Goal: Task Accomplishment & Management: Complete application form

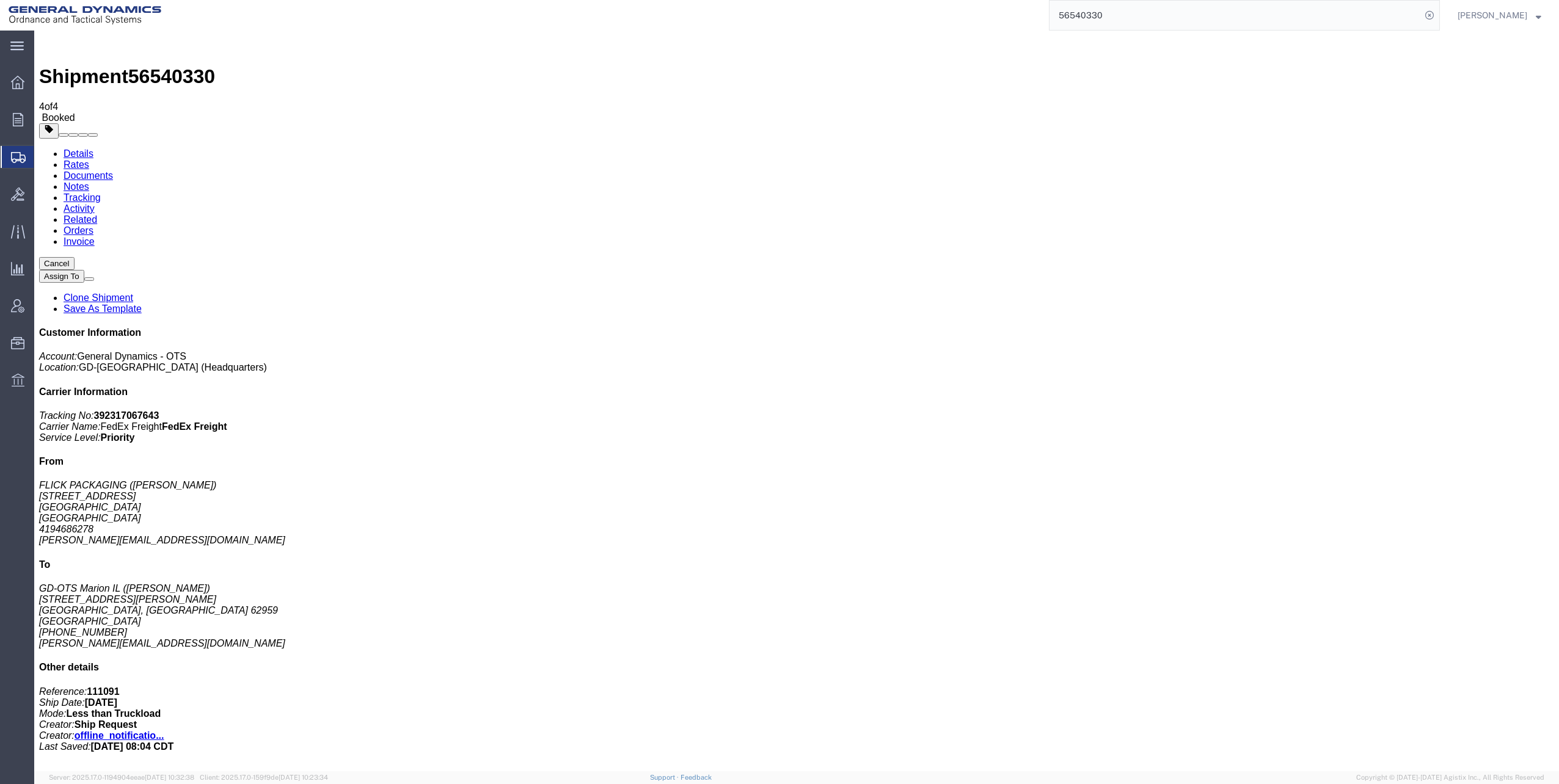
click at [43, 153] on span "Shipments" at bounding box center [39, 156] width 10 height 24
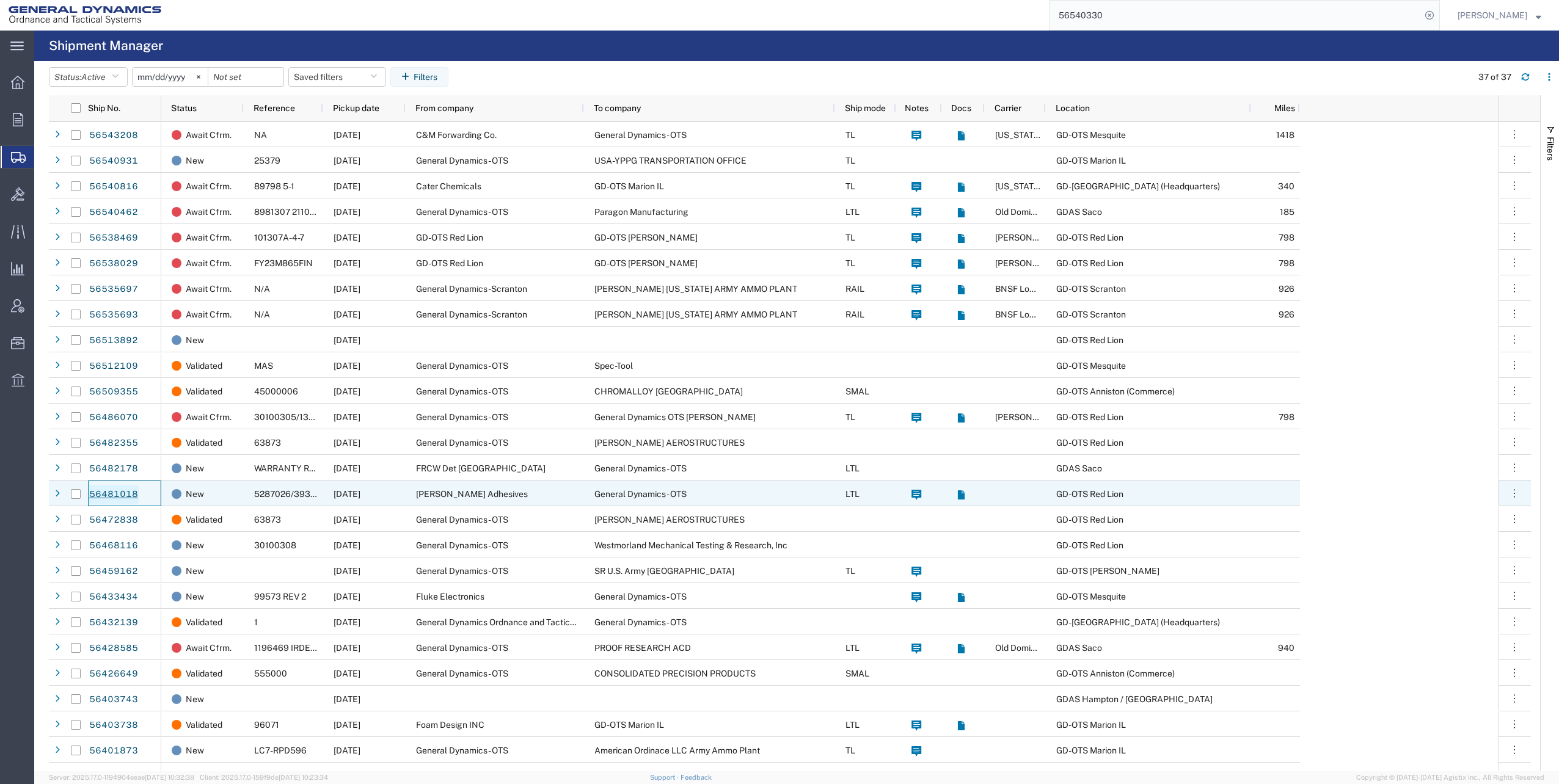
click at [114, 494] on link "56481018" at bounding box center [113, 494] width 50 height 19
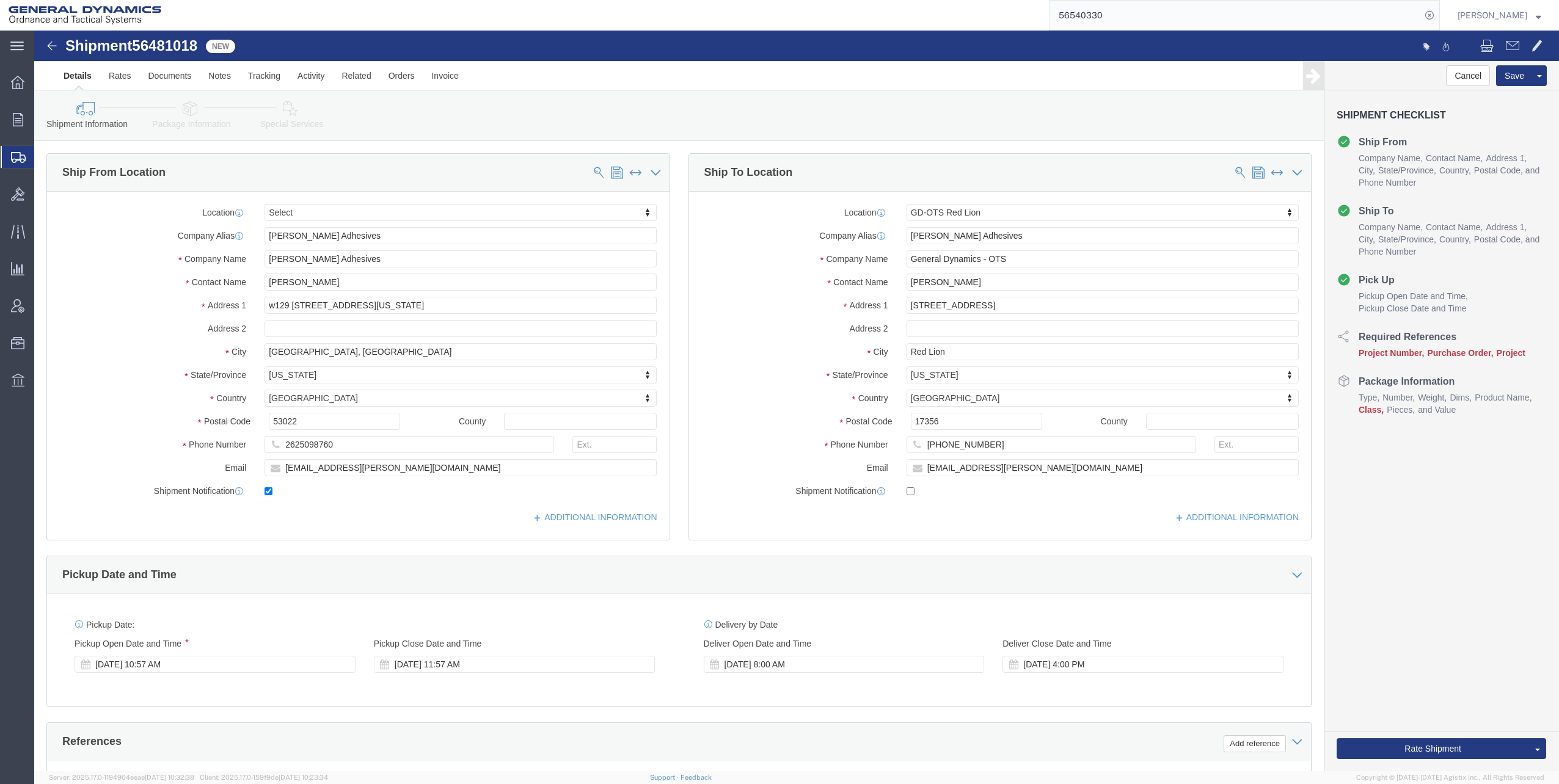
select select
select select "310"
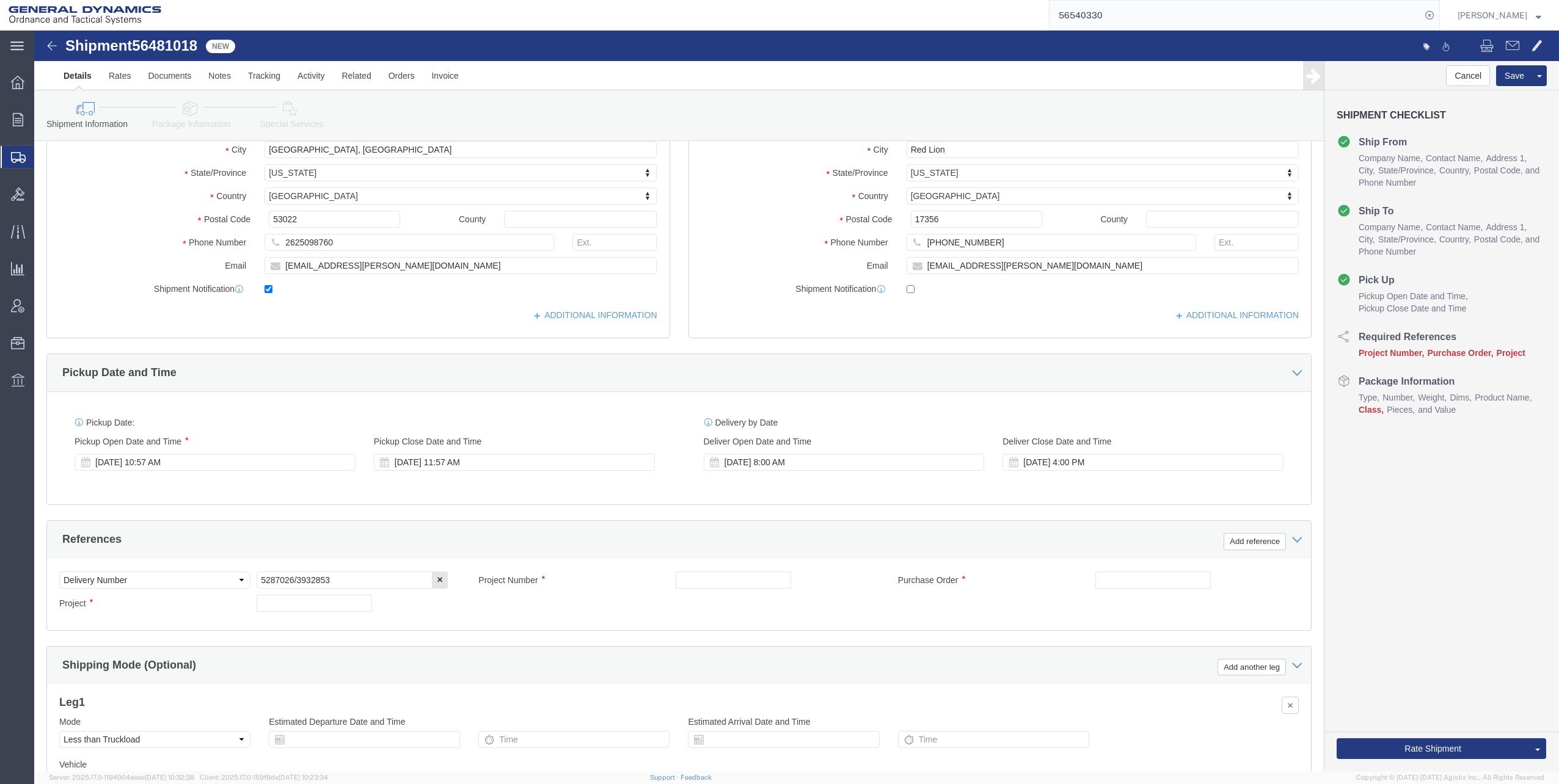
scroll to position [244, 0]
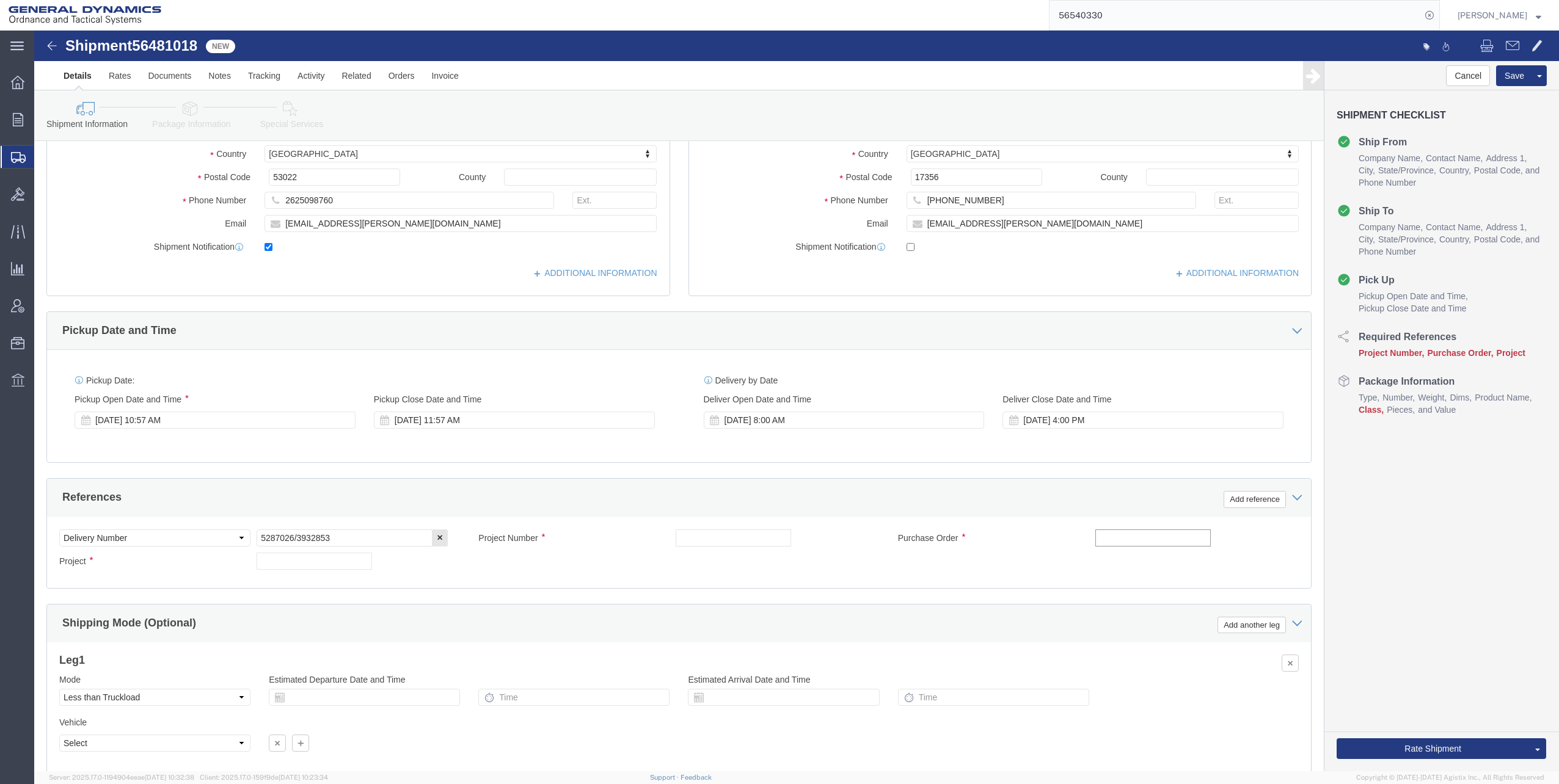
click input "text"
type input "110776"
click input "text"
type input "30100301"
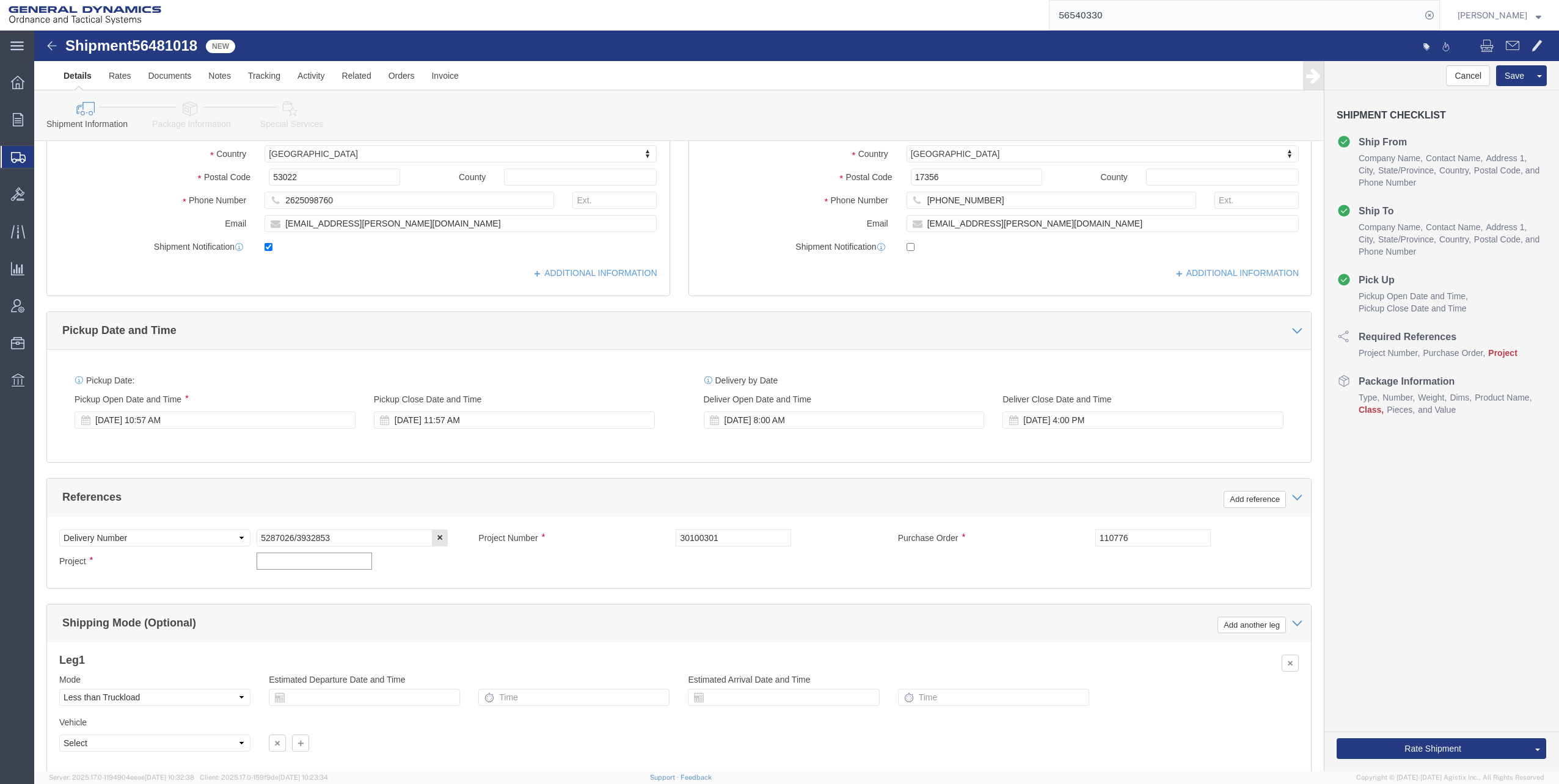
click input "text"
type input "LC7"
click input "LC7"
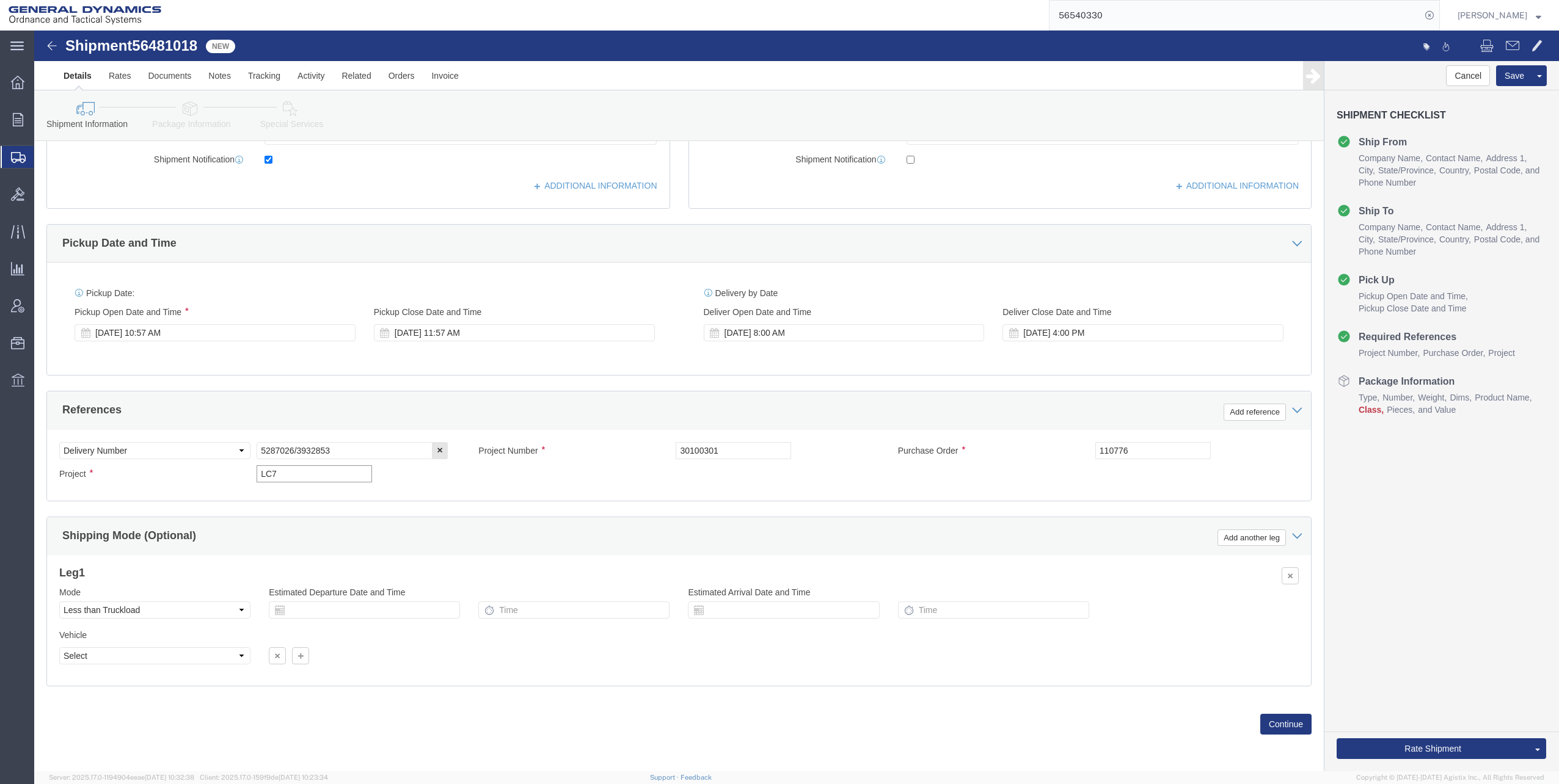
scroll to position [332, 0]
click button "Continue"
